Goal: Information Seeking & Learning: Understand process/instructions

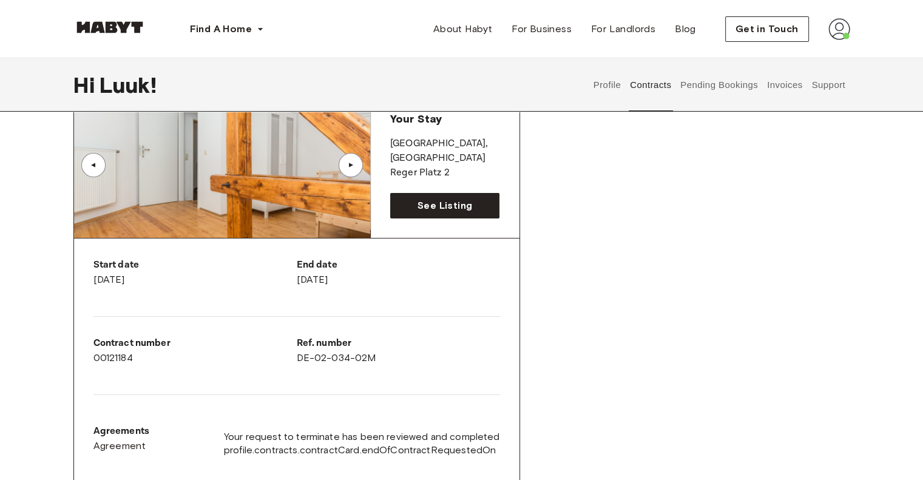
click at [821, 89] on button "Support" at bounding box center [828, 84] width 37 height 53
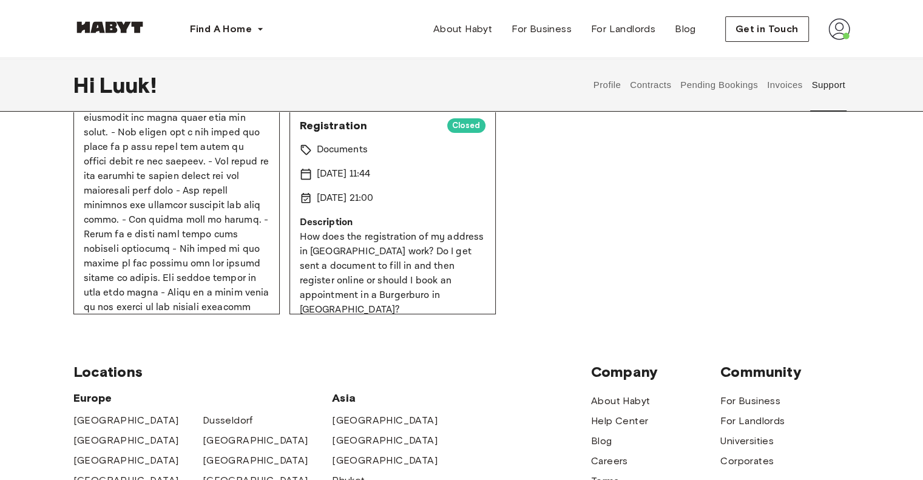
scroll to position [333, 0]
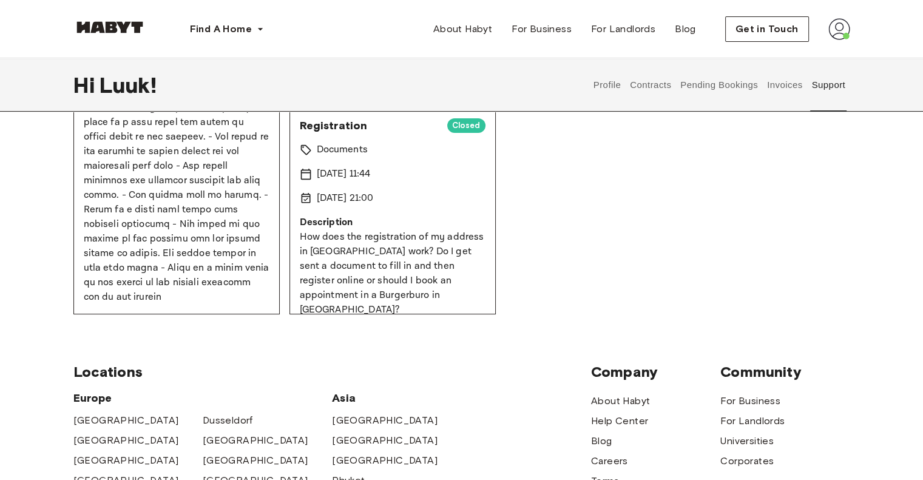
click at [831, 89] on button "Support" at bounding box center [828, 84] width 37 height 53
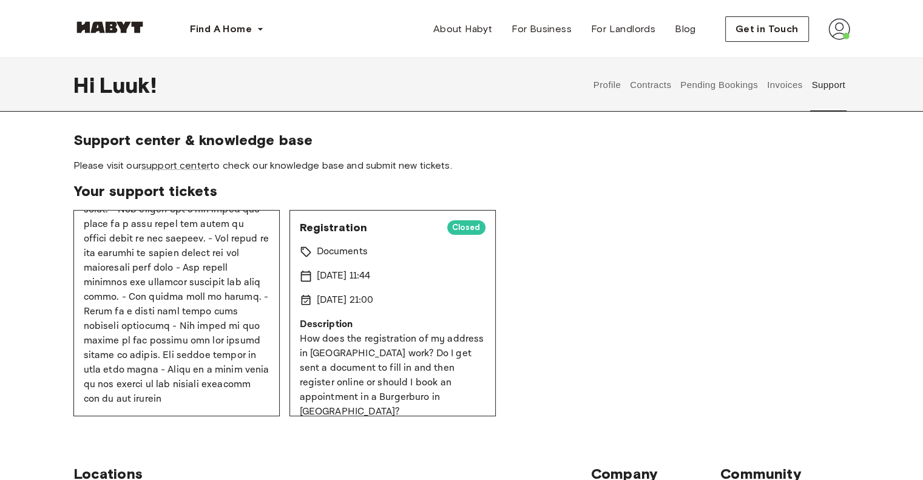
scroll to position [0, 0]
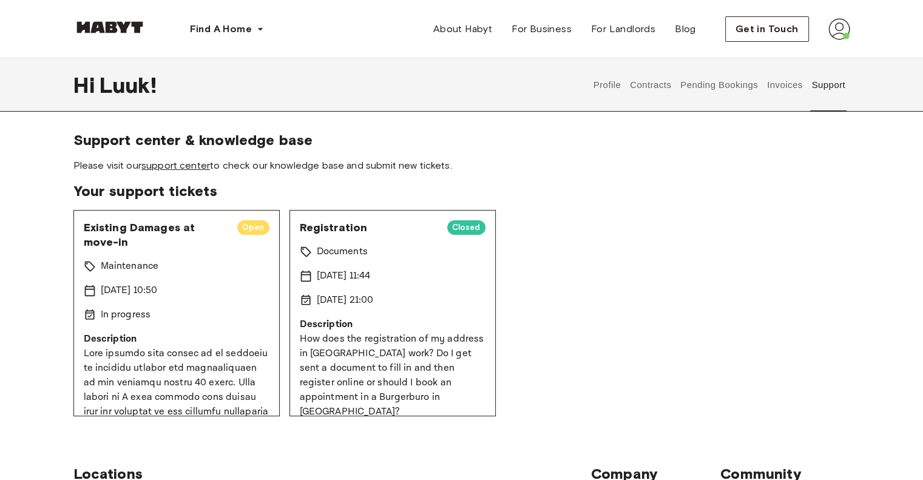
click at [182, 168] on link "support center" at bounding box center [175, 166] width 69 height 12
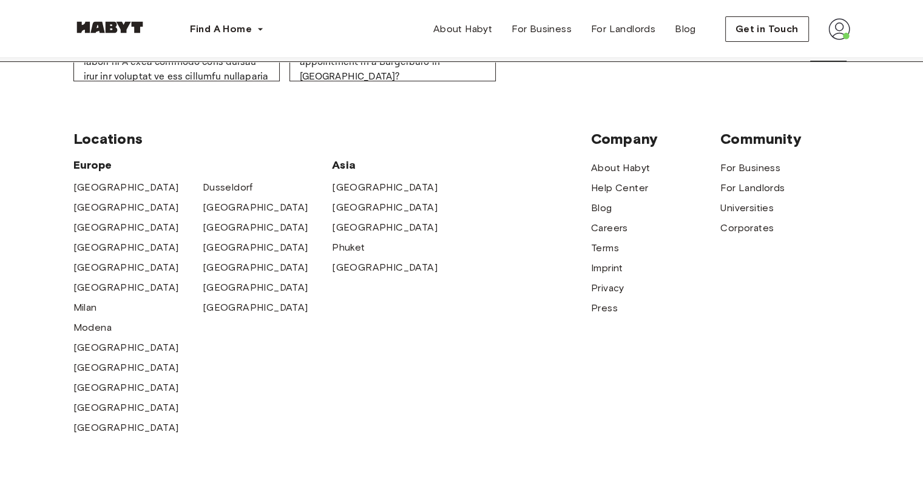
scroll to position [338, 0]
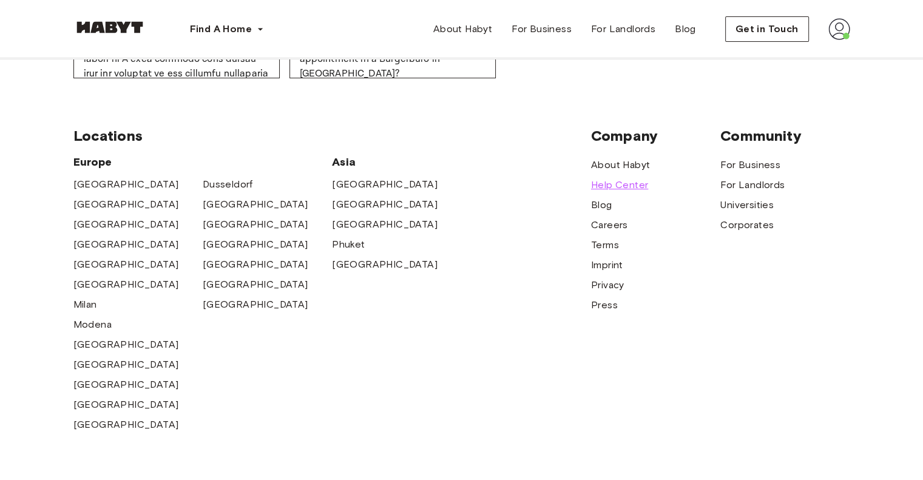
click at [629, 185] on span "Help Center" at bounding box center [619, 185] width 57 height 15
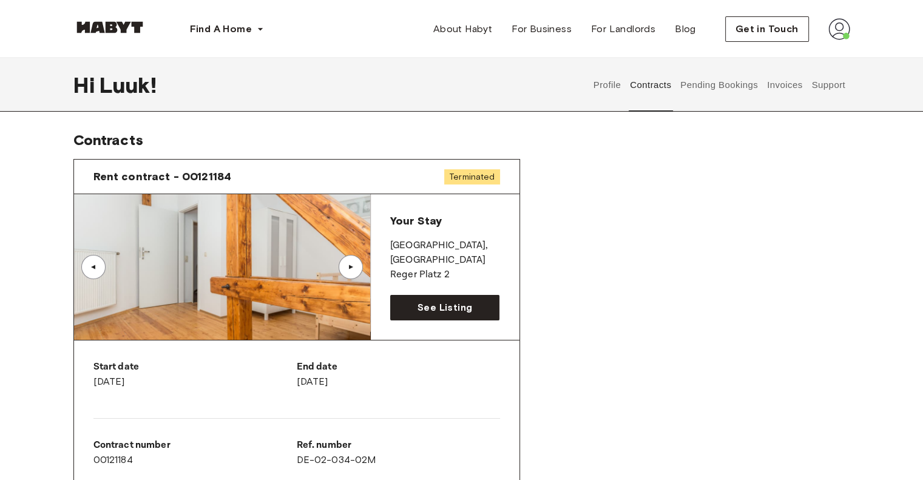
click at [847, 92] on div "Profile Contracts Pending Bookings Invoices Support" at bounding box center [719, 84] width 261 height 53
click at [834, 86] on button "Support" at bounding box center [828, 84] width 37 height 53
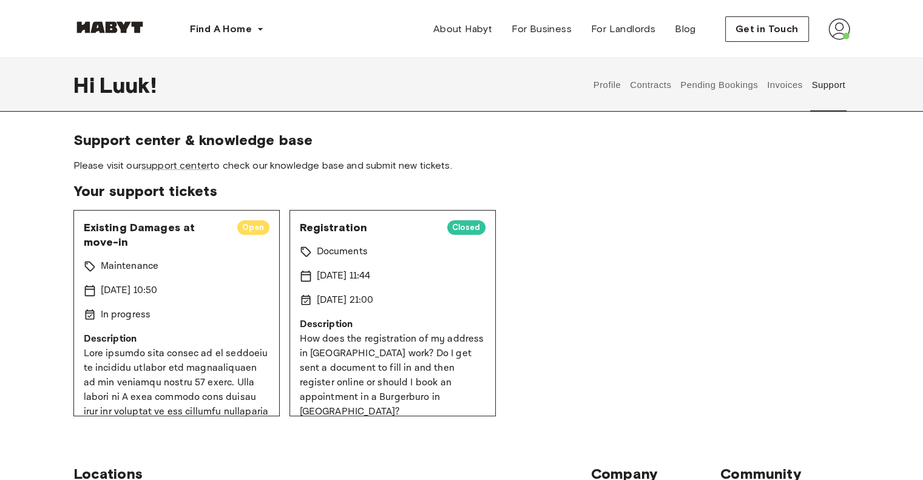
scroll to position [333, 0]
